Goal: Task Accomplishment & Management: Manage account settings

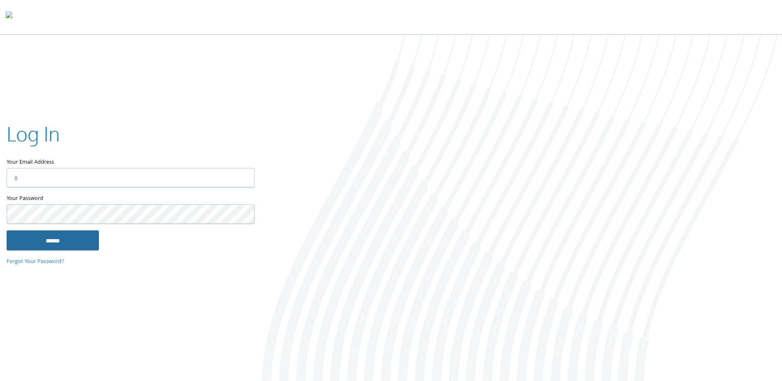
type input "**********"
click at [68, 243] on input "******" at bounding box center [53, 241] width 92 height 20
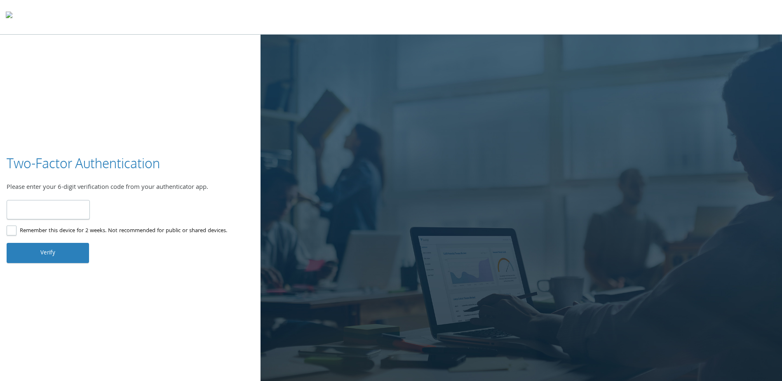
click at [54, 214] on input "number" at bounding box center [48, 209] width 83 height 19
type input "******"
